Goal: Task Accomplishment & Management: Complete application form

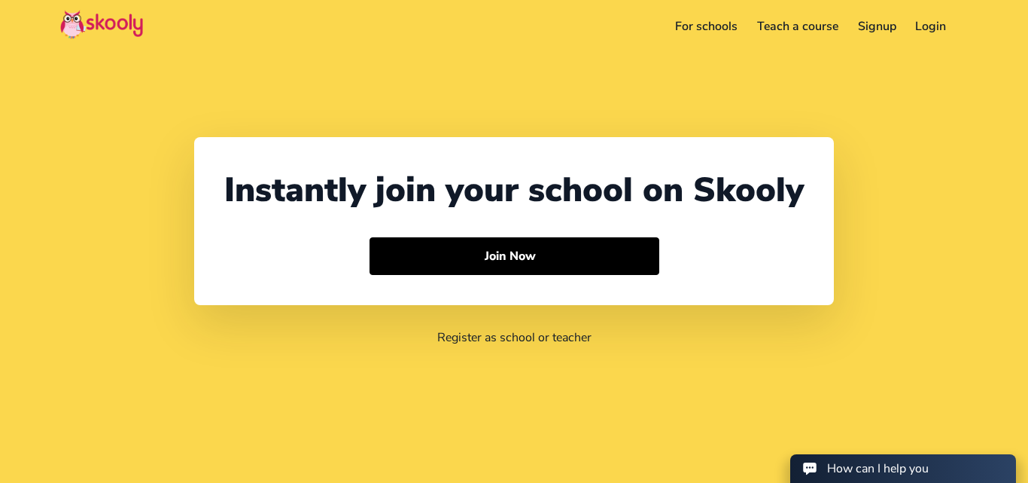
select select "91"
select select "[GEOGRAPHIC_DATA]"
select select "[GEOGRAPHIC_DATA]/[GEOGRAPHIC_DATA]"
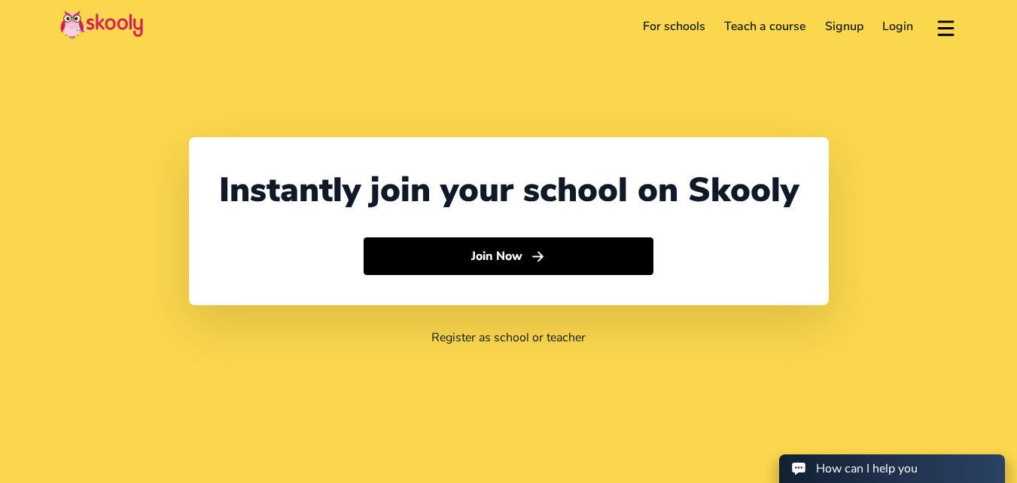
click at [914, 30] on link "Login" at bounding box center [898, 26] width 50 height 24
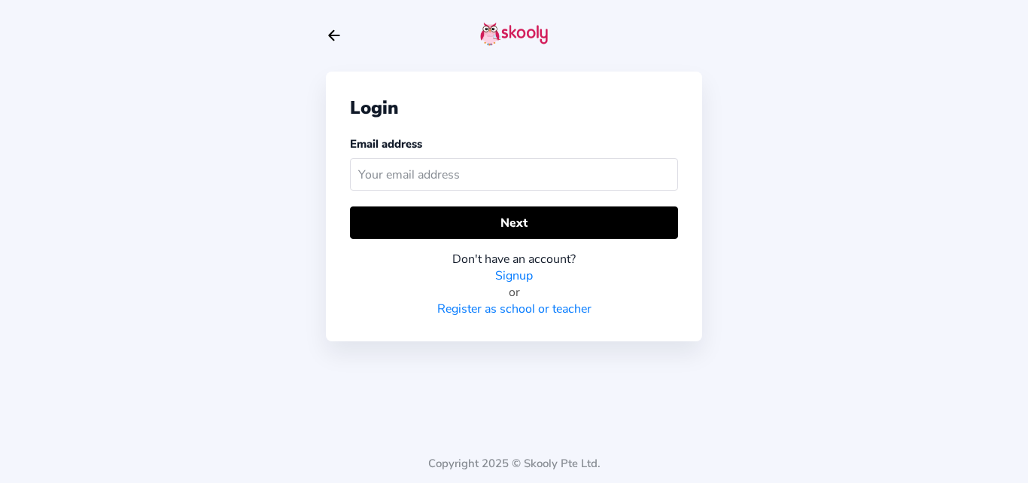
click at [516, 279] on link "Signup" at bounding box center [514, 275] width 38 height 17
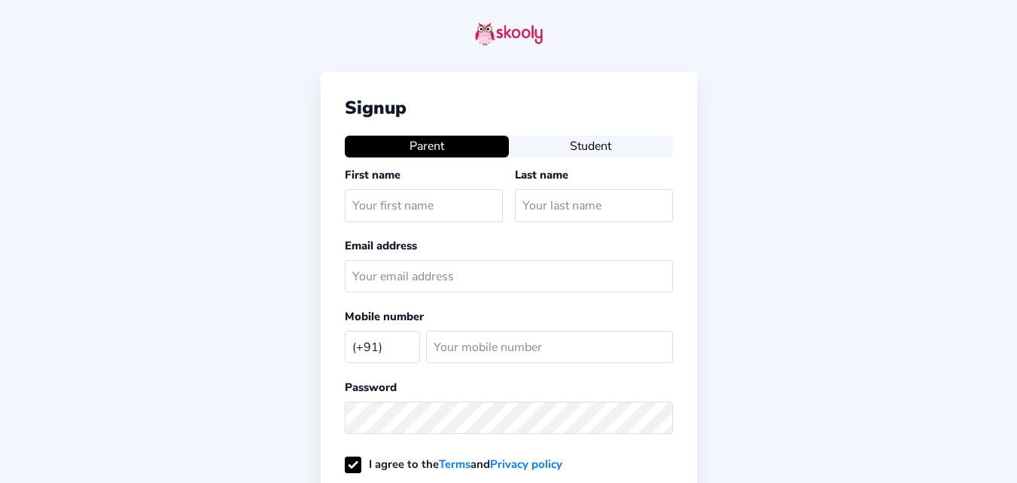
select select "IN"
click at [395, 212] on input "text" at bounding box center [424, 205] width 158 height 32
click at [327, 37] on icon "Arrow Back" at bounding box center [329, 35] width 17 height 17
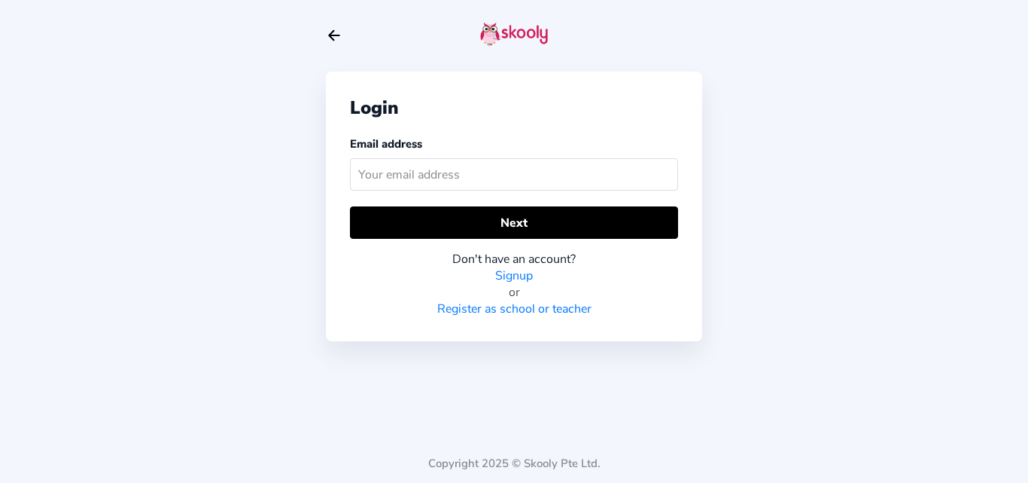
click at [327, 37] on icon "Arrow Back" at bounding box center [334, 35] width 17 height 17
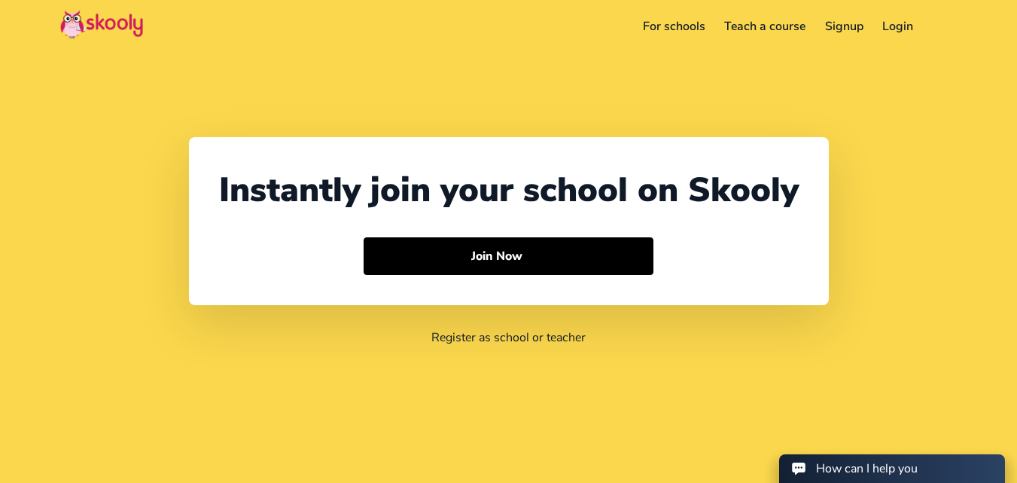
select select "91"
select select "[GEOGRAPHIC_DATA]"
select select "[GEOGRAPHIC_DATA]/[GEOGRAPHIC_DATA]"
click at [676, 21] on link "For schools" at bounding box center [674, 26] width 82 height 24
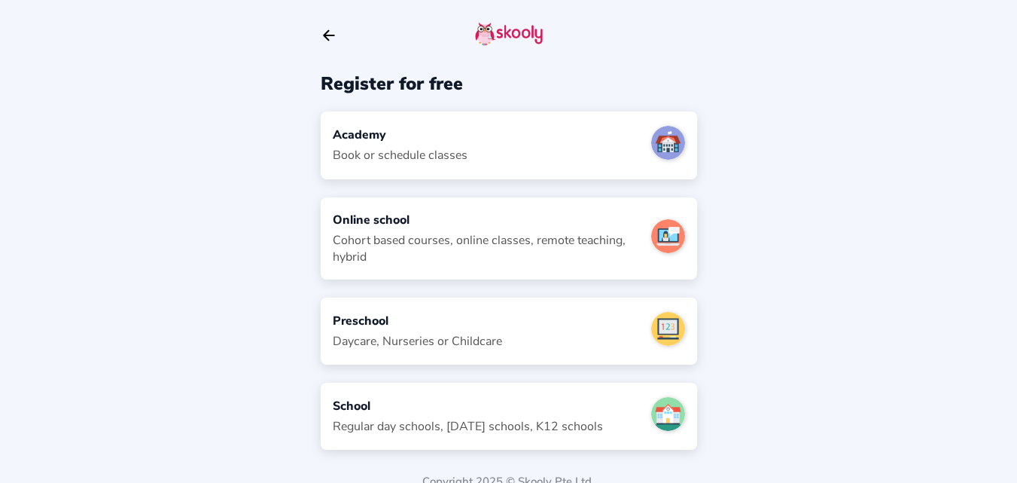
scroll to position [18, 0]
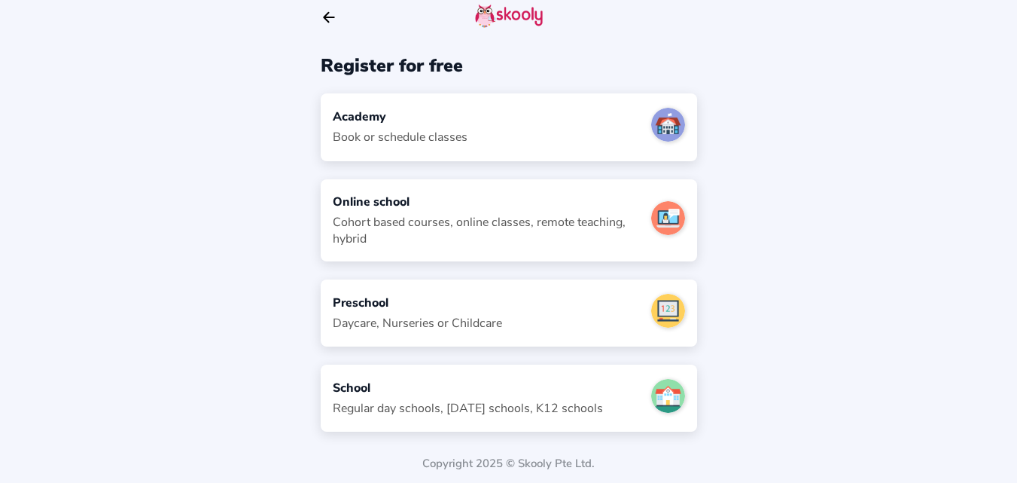
click at [364, 389] on div "School" at bounding box center [468, 387] width 270 height 17
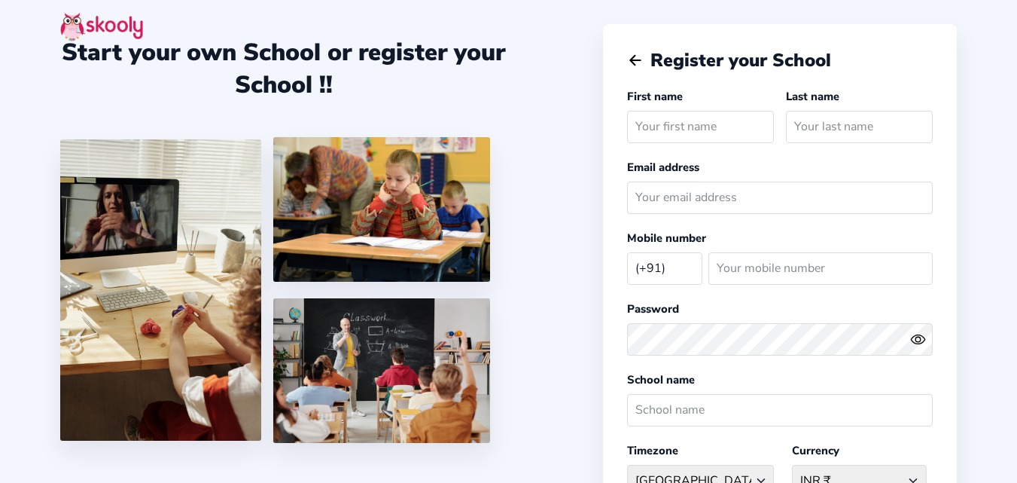
select select "IN"
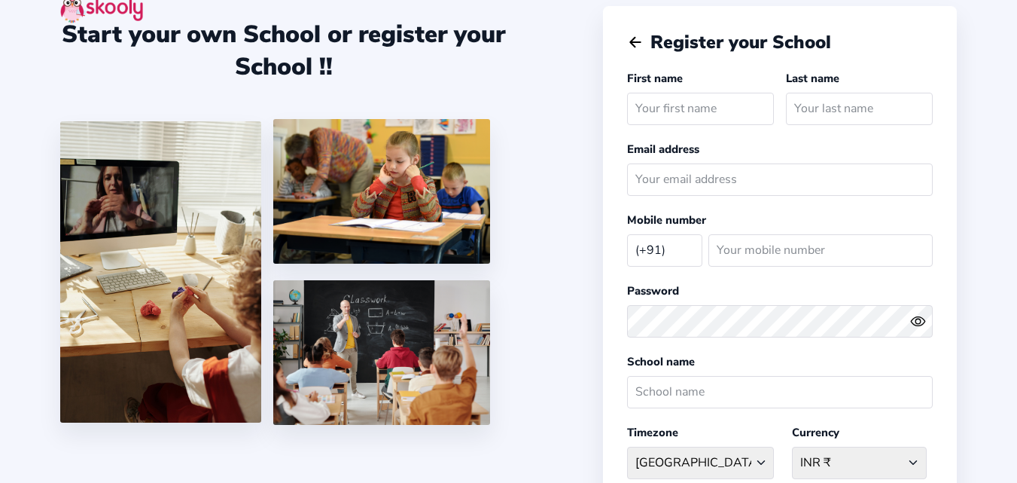
click at [692, 116] on input "text" at bounding box center [700, 109] width 147 height 32
type input "Online"
type input "School"
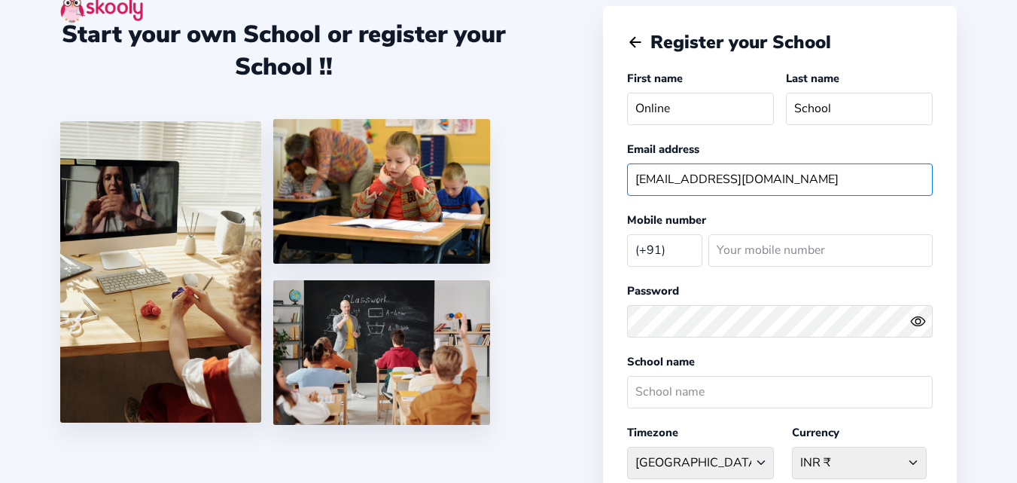
type input "[EMAIL_ADDRESS][DOMAIN_NAME]"
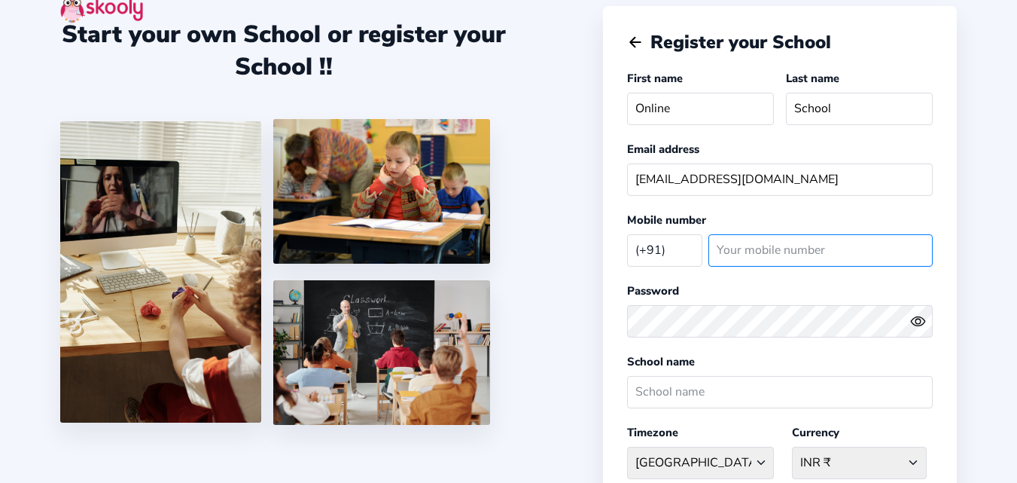
click at [786, 257] on input "number" at bounding box center [820, 250] width 224 height 32
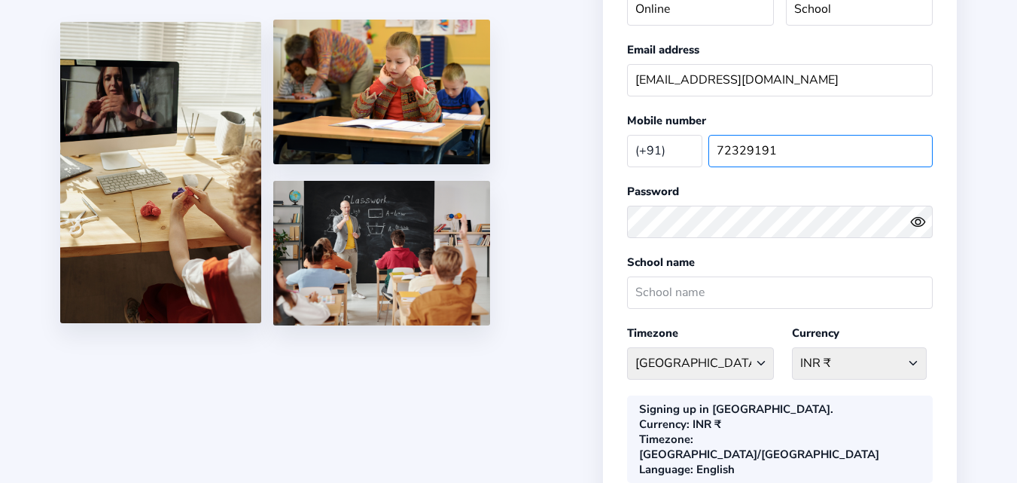
scroll to position [120, 0]
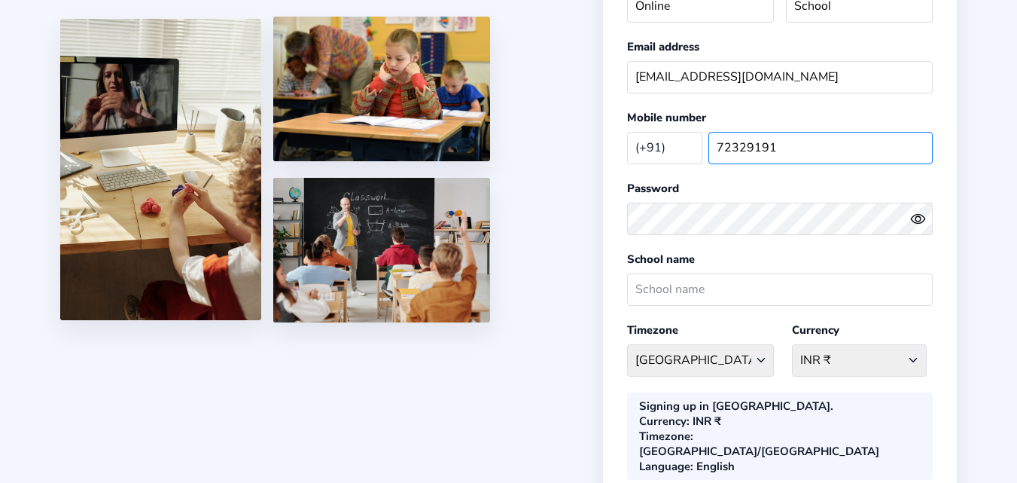
type input "72329191"
click at [920, 218] on circle "eye outline" at bounding box center [917, 218] width 5 height 5
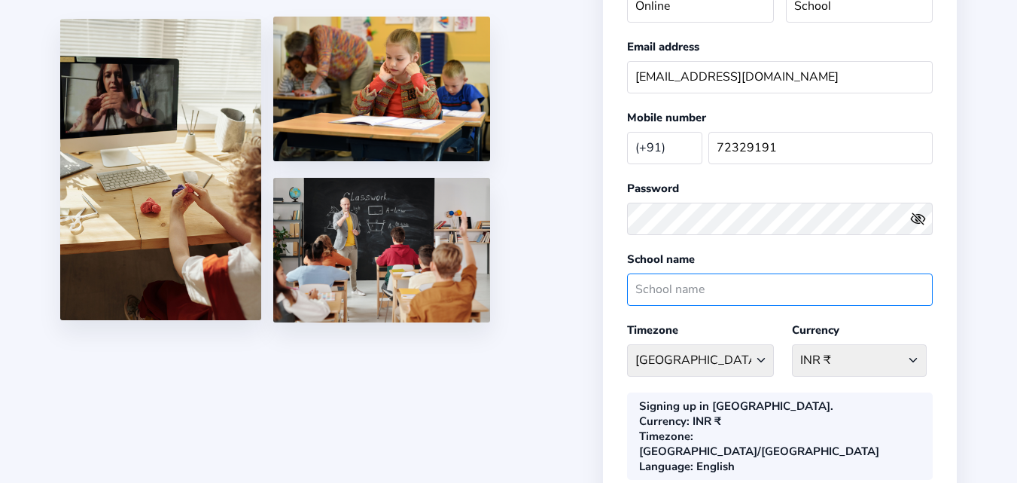
click at [665, 282] on input "text" at bounding box center [780, 289] width 306 height 32
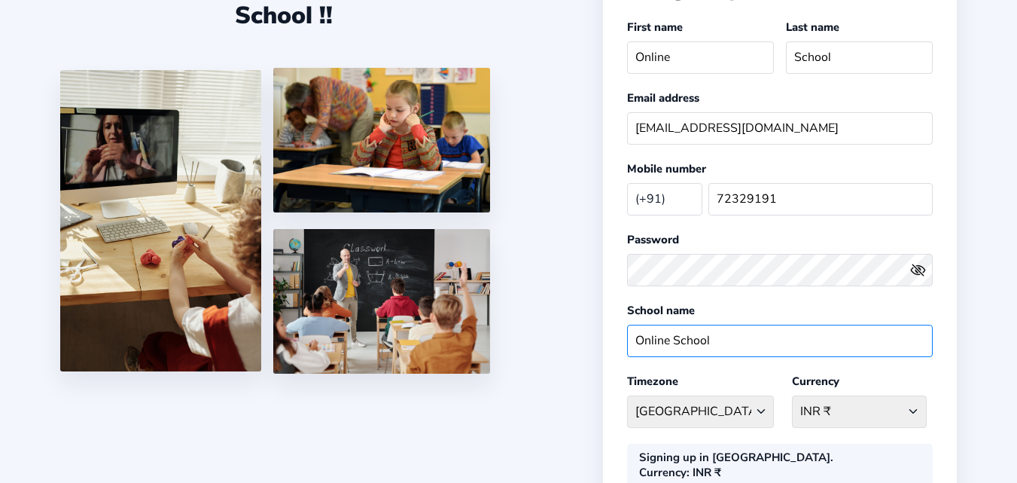
scroll to position [0, 0]
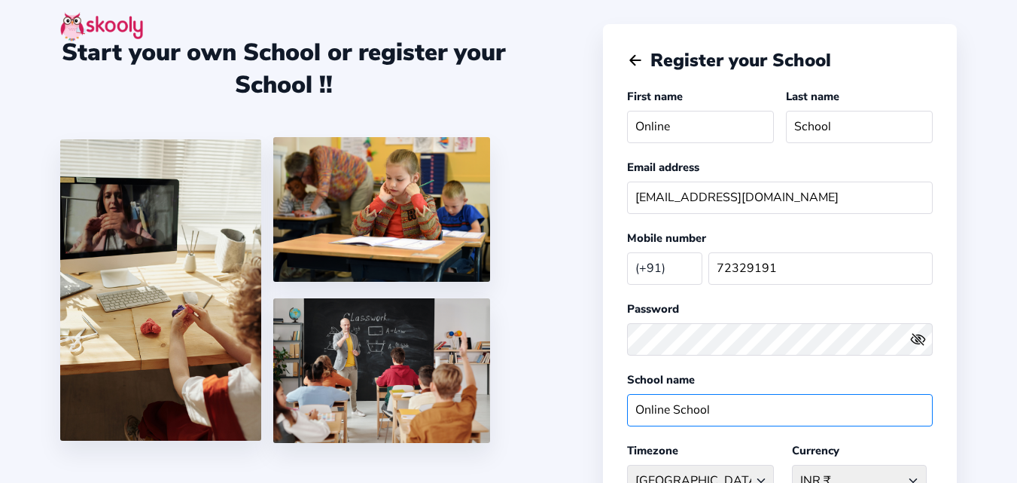
type input "Online School"
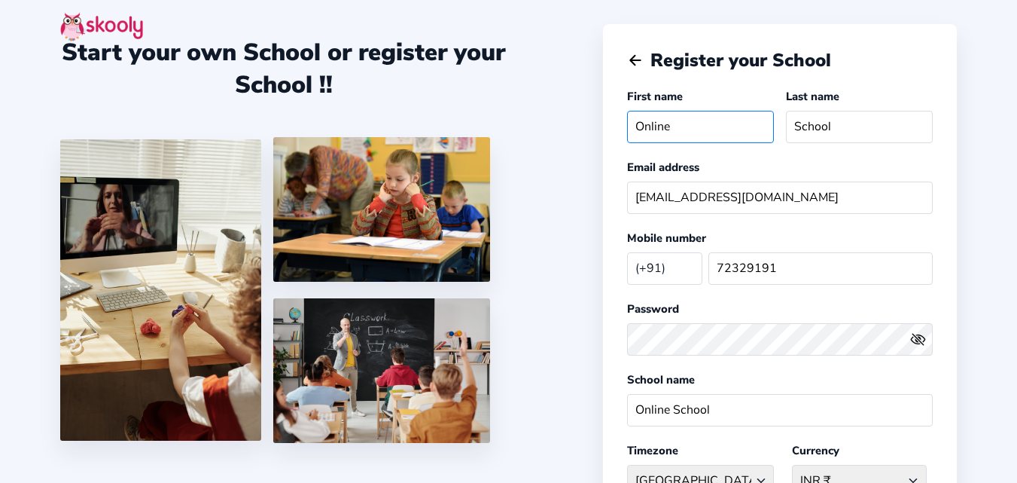
drag, startPoint x: 704, startPoint y: 130, endPoint x: 600, endPoint y: 141, distance: 104.4
click at [600, 141] on div "Start your own School or register your School !! Register your School First nam…" at bounding box center [508, 401] width 1017 height 802
type input "Mr"
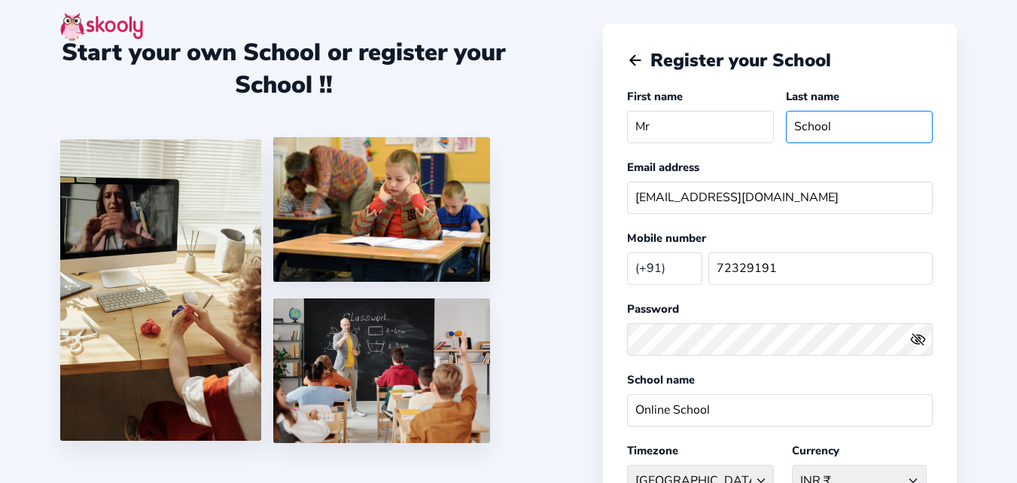
drag, startPoint x: 834, startPoint y: 127, endPoint x: 735, endPoint y: 129, distance: 98.6
click at [735, 129] on div "First name Mr Last name School" at bounding box center [780, 118] width 306 height 61
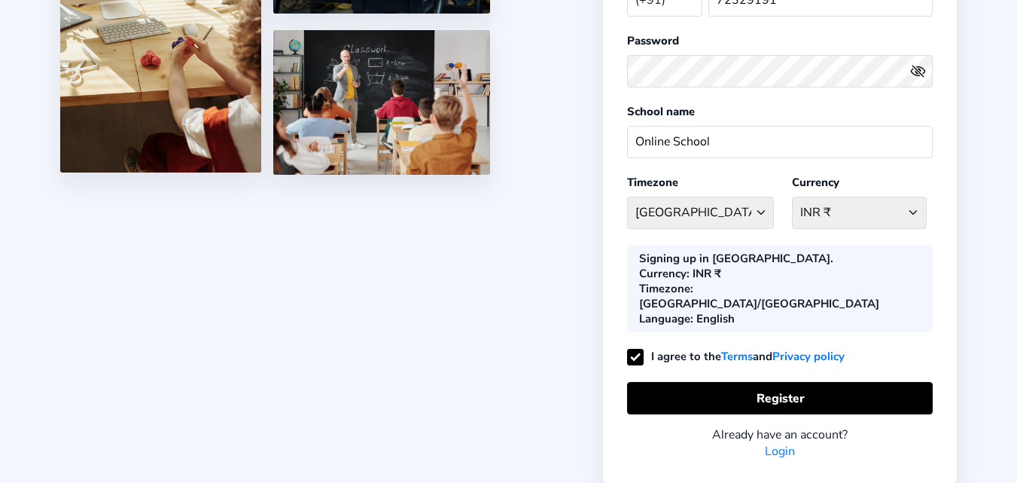
scroll to position [275, 0]
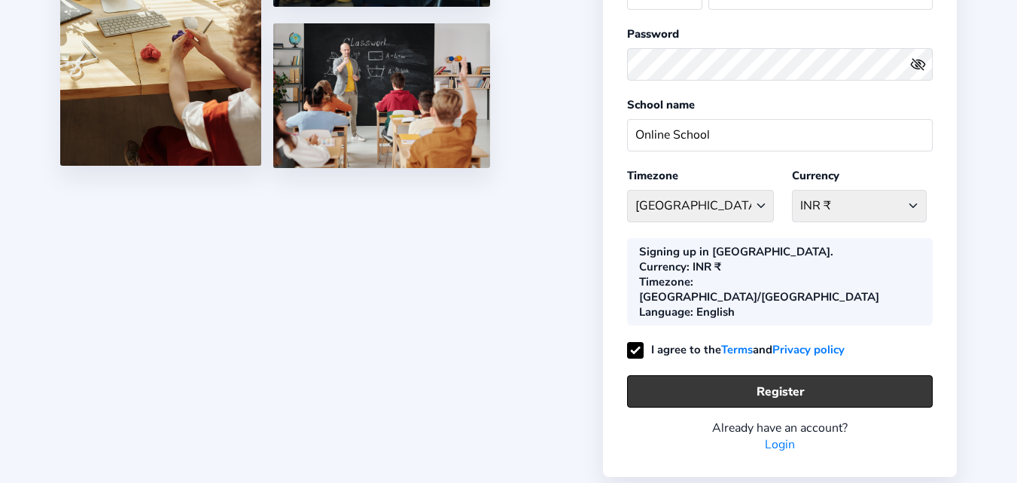
type input "Admin"
click at [739, 375] on button "Register" at bounding box center [780, 391] width 306 height 32
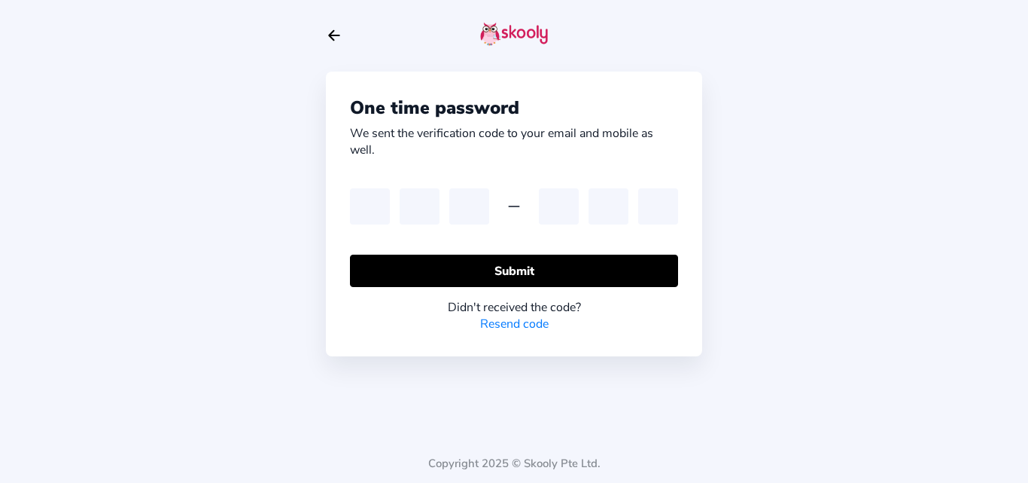
click at [337, 39] on icon "Arrow Back" at bounding box center [334, 35] width 17 height 17
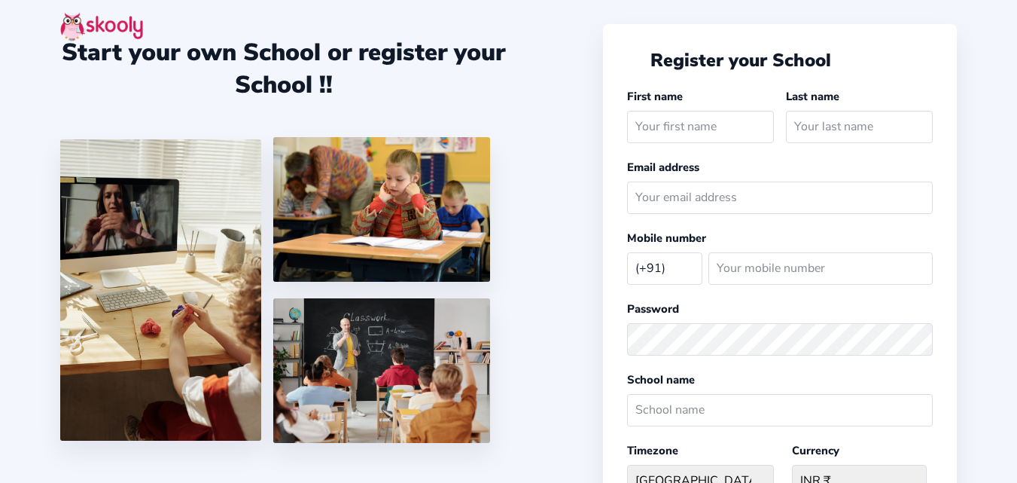
select select "IN"
type input "O"
type input "Mr"
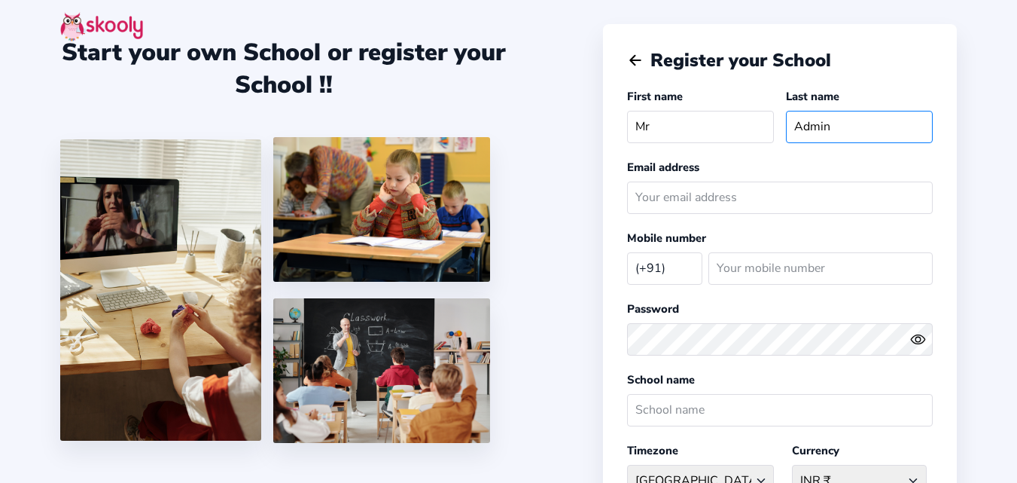
type input "Admin"
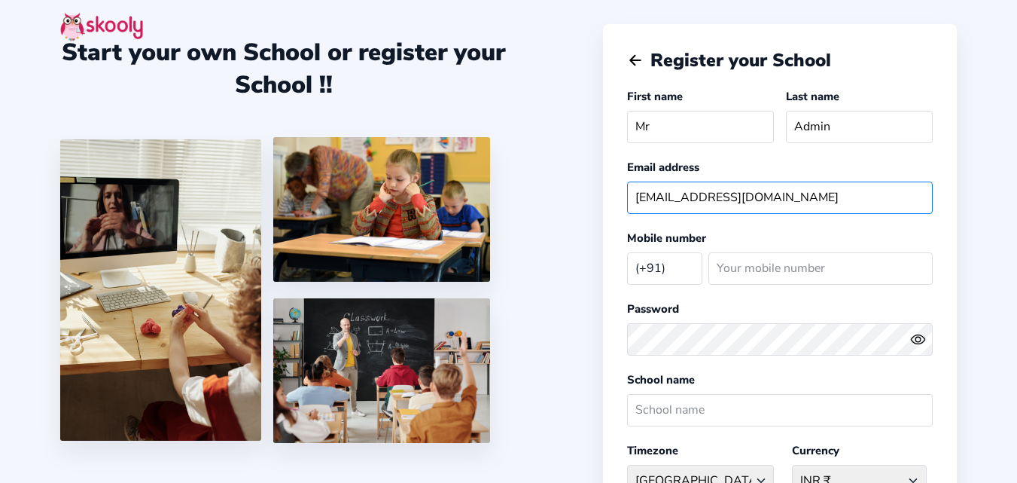
type input "onlineschool123@mailinator.com"
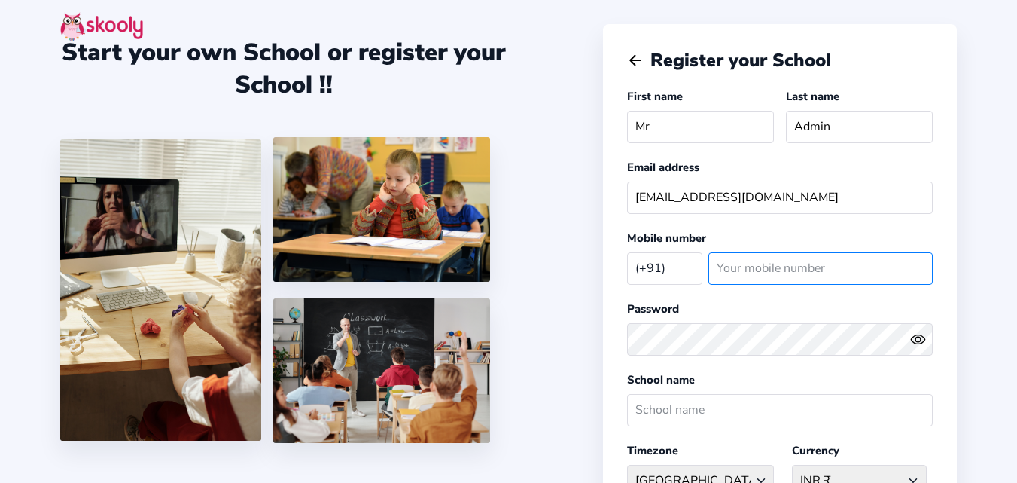
click at [793, 273] on input "number" at bounding box center [820, 268] width 224 height 32
type input "81281812"
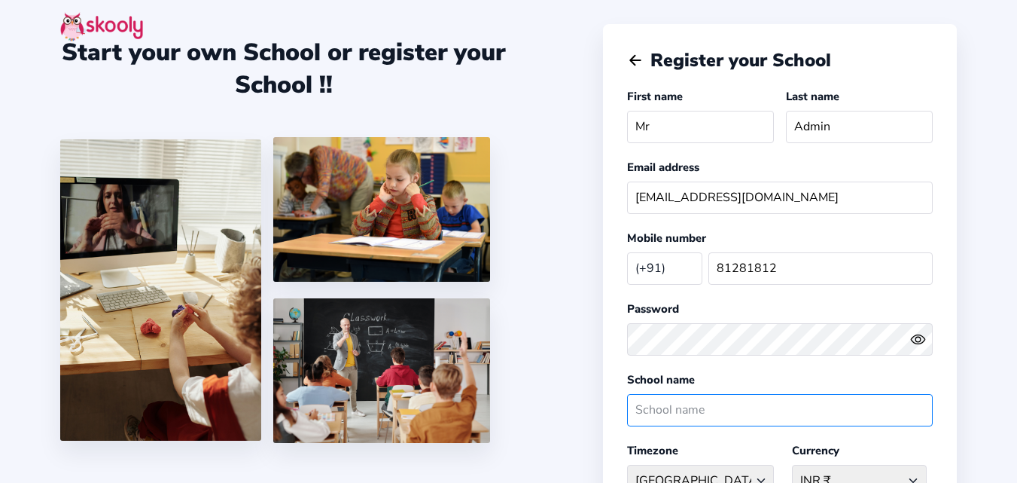
click at [701, 406] on input "text" at bounding box center [780, 410] width 306 height 32
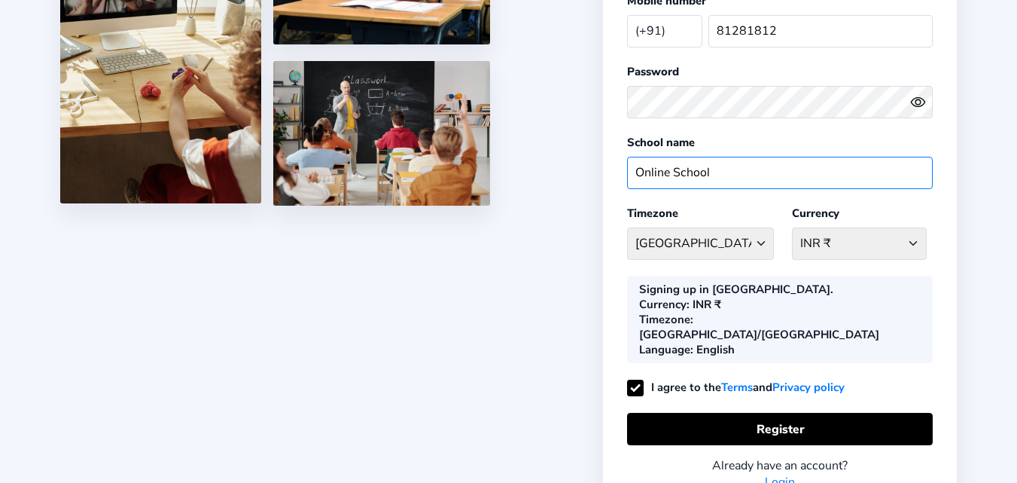
scroll to position [249, 0]
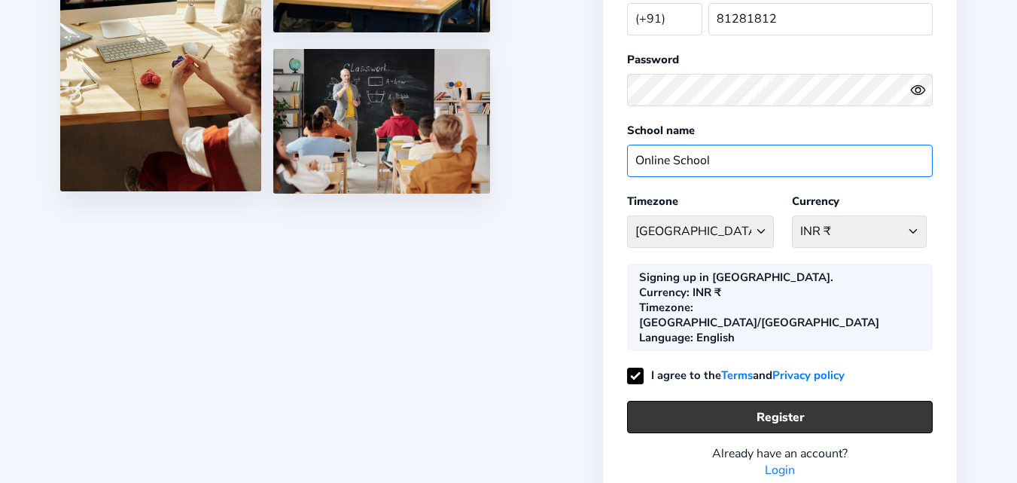
type input "Online School"
click at [787, 400] on button "Register" at bounding box center [780, 416] width 306 height 32
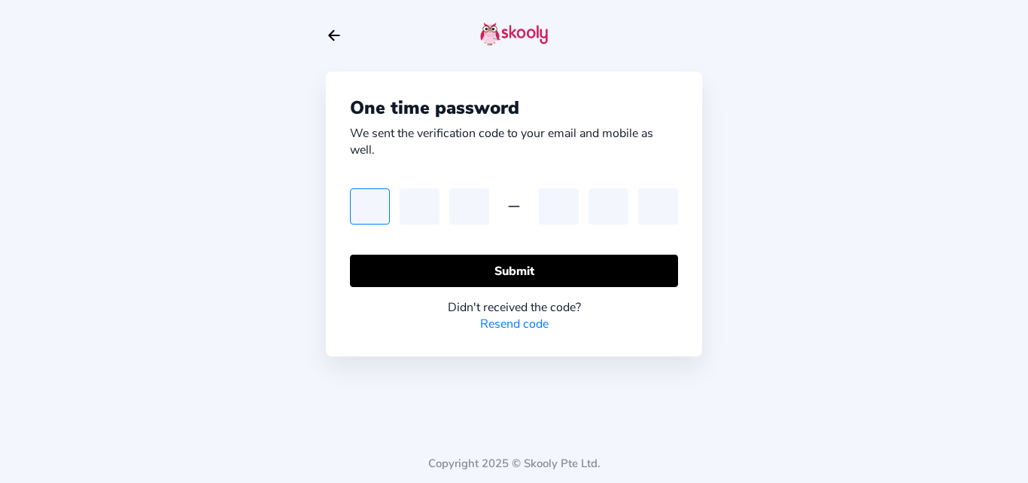
type input "6"
type input "3"
type input "7"
type input "8"
type input "1"
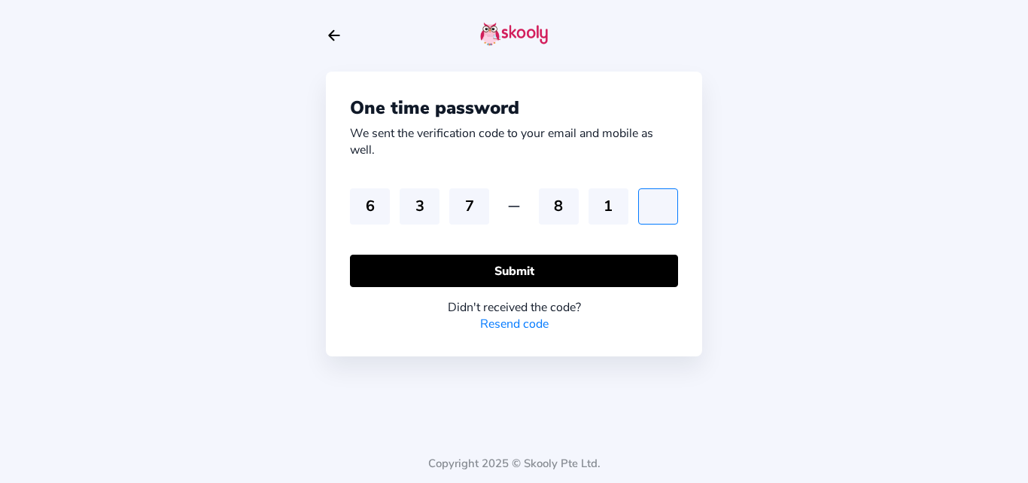
type input "9"
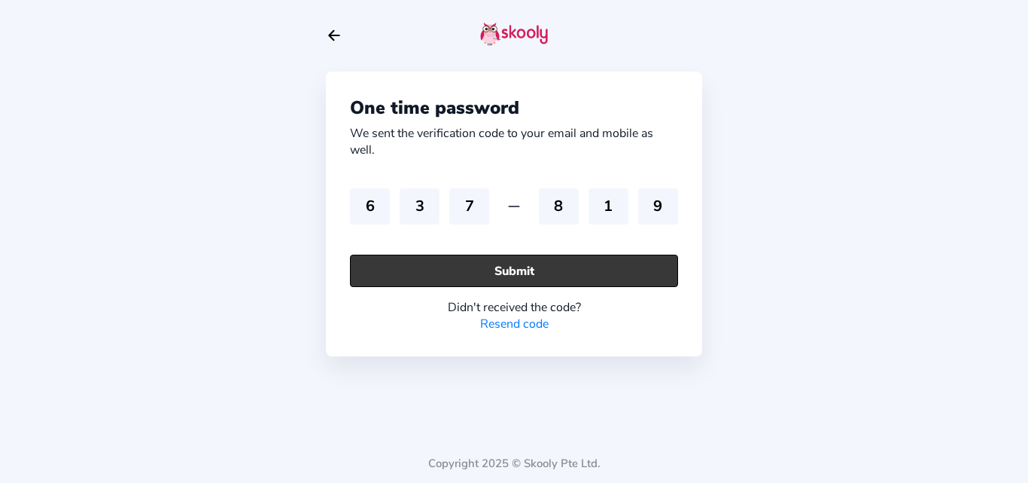
click at [439, 267] on button "Submit" at bounding box center [514, 270] width 328 height 32
